Goal: Navigation & Orientation: Find specific page/section

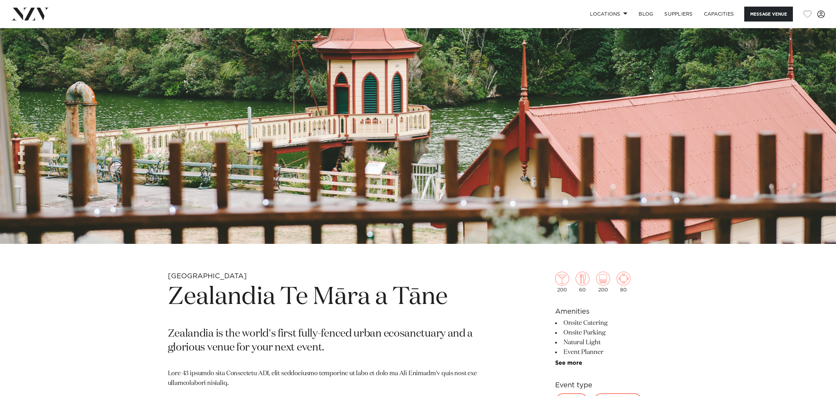
scroll to position [177, 0]
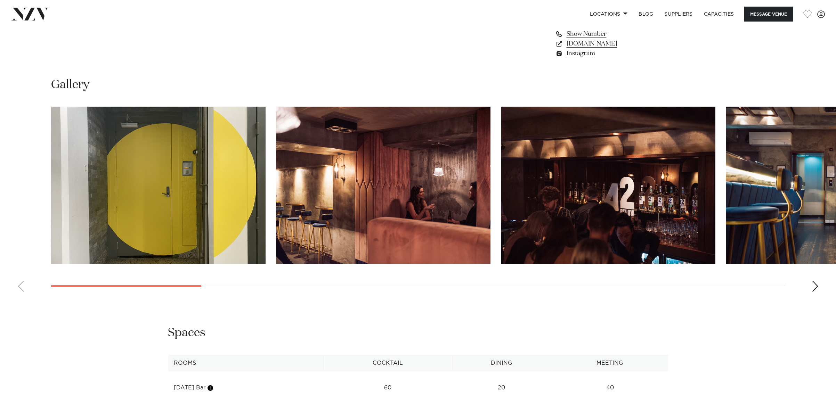
scroll to position [782, 0]
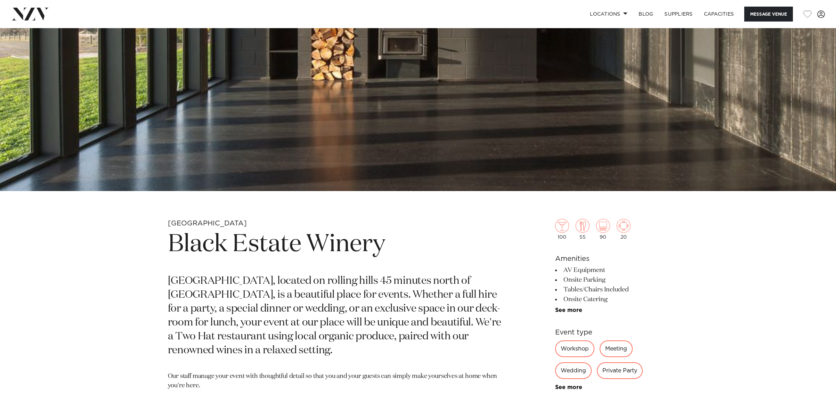
scroll to position [450, 0]
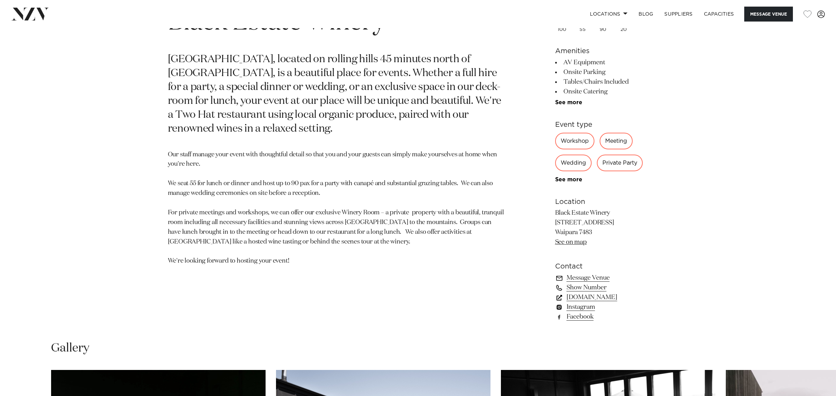
click at [591, 298] on link "blackestate.co.nz" at bounding box center [611, 298] width 113 height 10
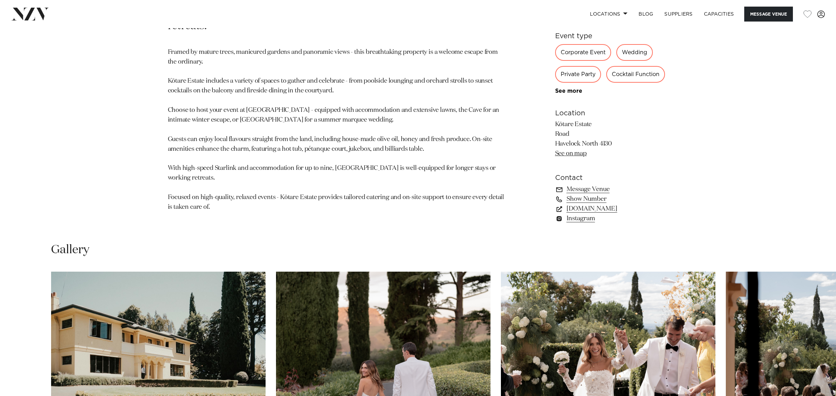
scroll to position [542, 0]
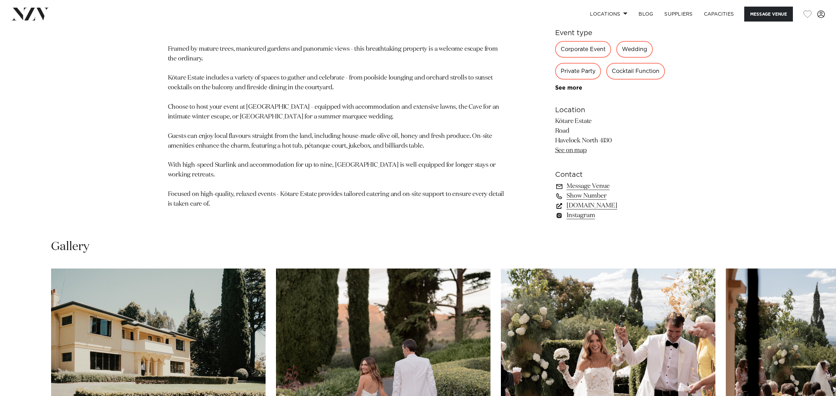
click at [594, 208] on link "[DOMAIN_NAME]" at bounding box center [611, 206] width 113 height 10
